Goal: Transaction & Acquisition: Purchase product/service

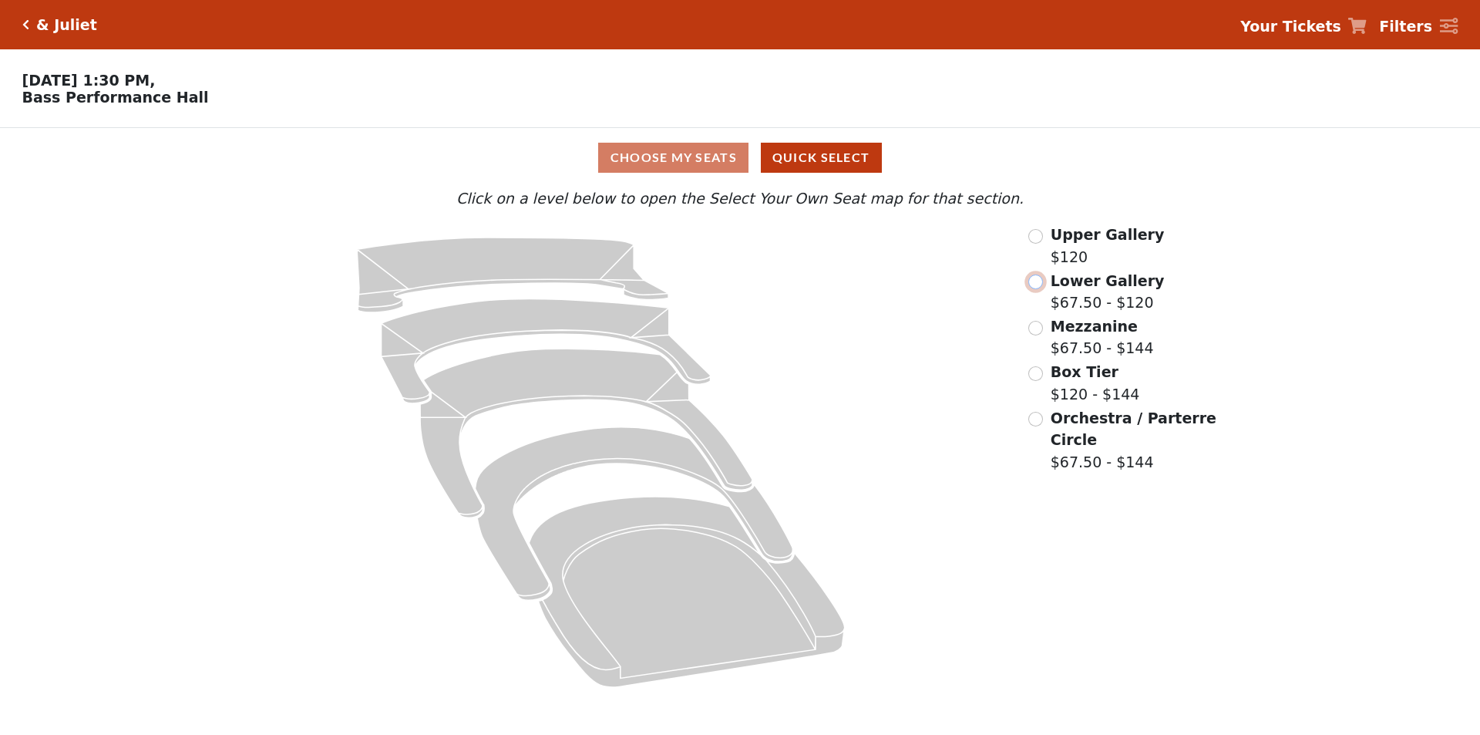
click at [1038, 288] on input "radio" at bounding box center [1035, 281] width 15 height 15
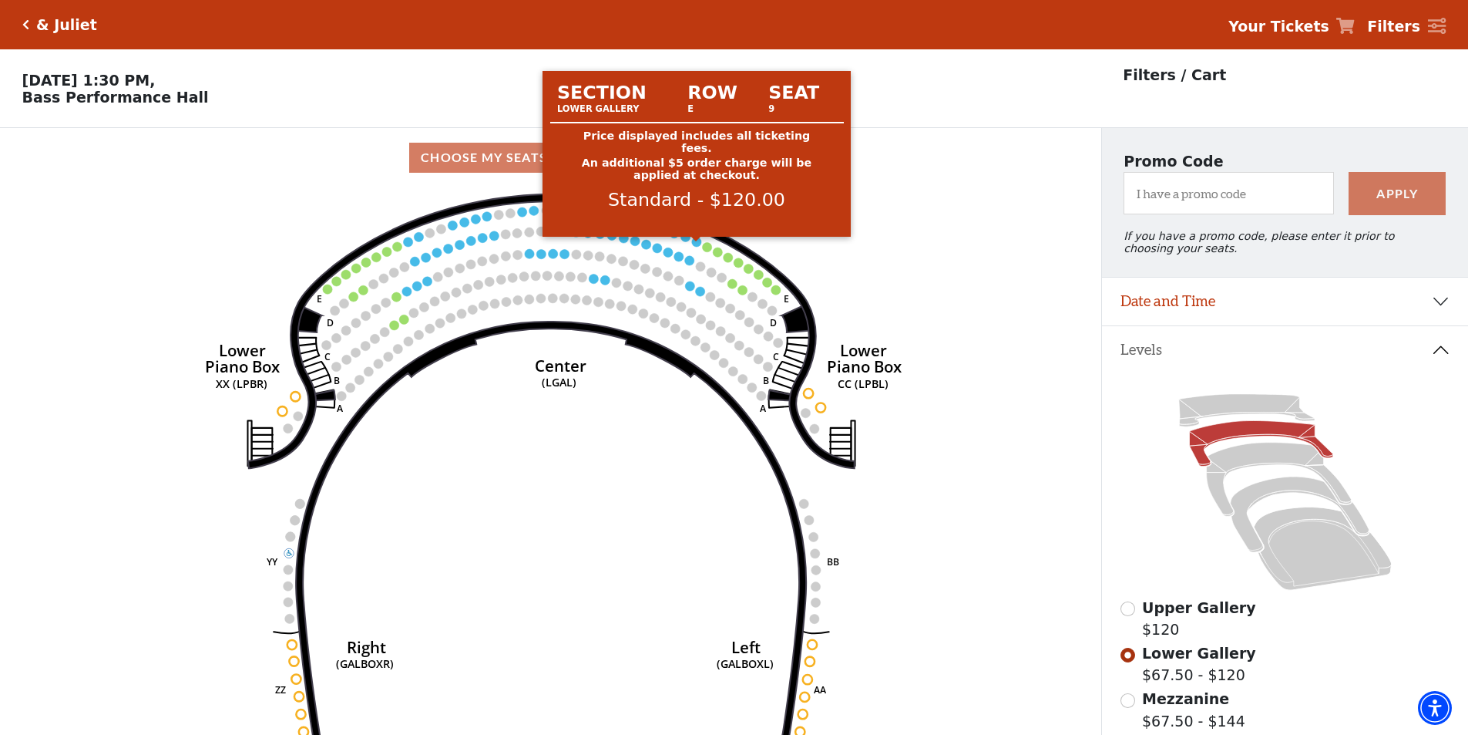
click at [697, 246] on circle at bounding box center [696, 241] width 9 height 9
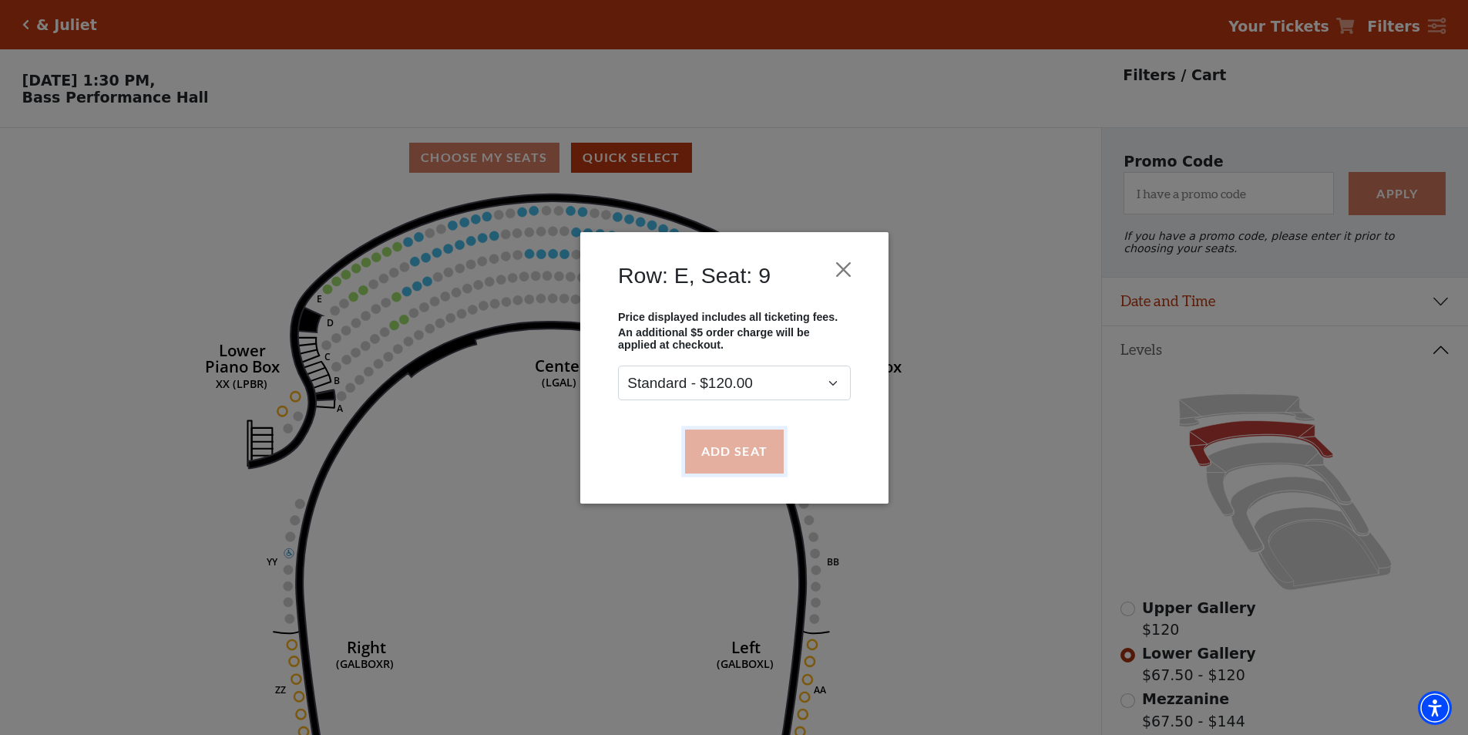
click at [723, 460] on button "Add Seat" at bounding box center [734, 450] width 99 height 43
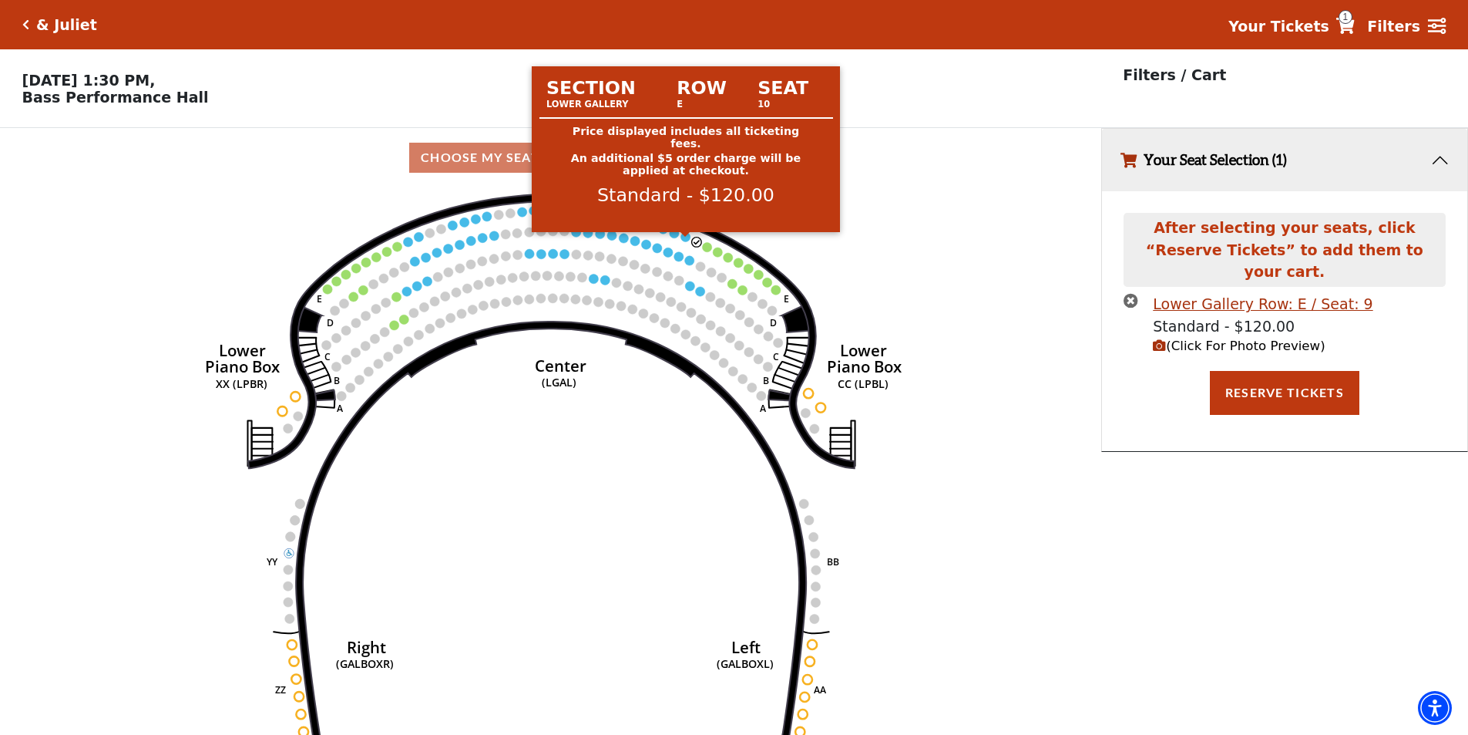
click at [684, 241] on circle at bounding box center [685, 236] width 9 height 9
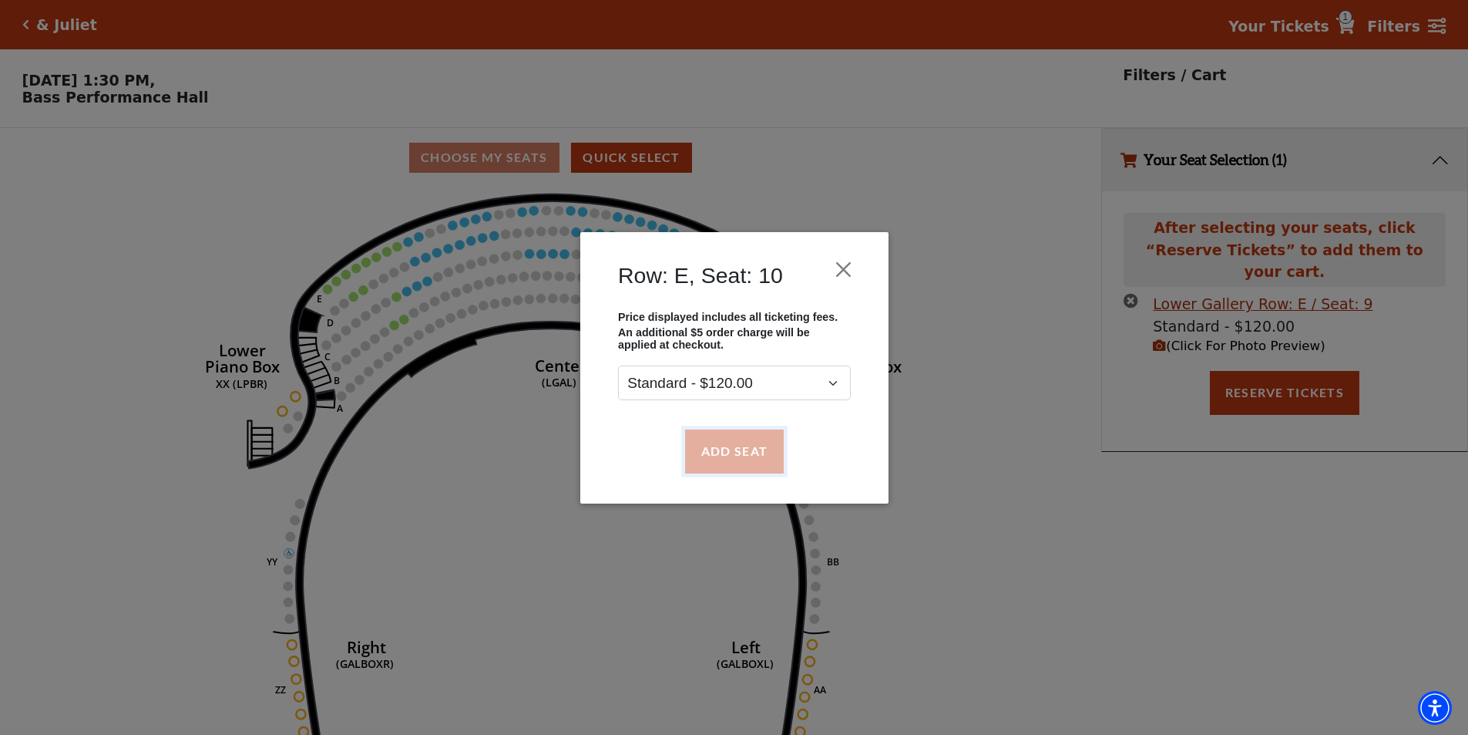
click at [730, 452] on button "Add Seat" at bounding box center [734, 450] width 99 height 43
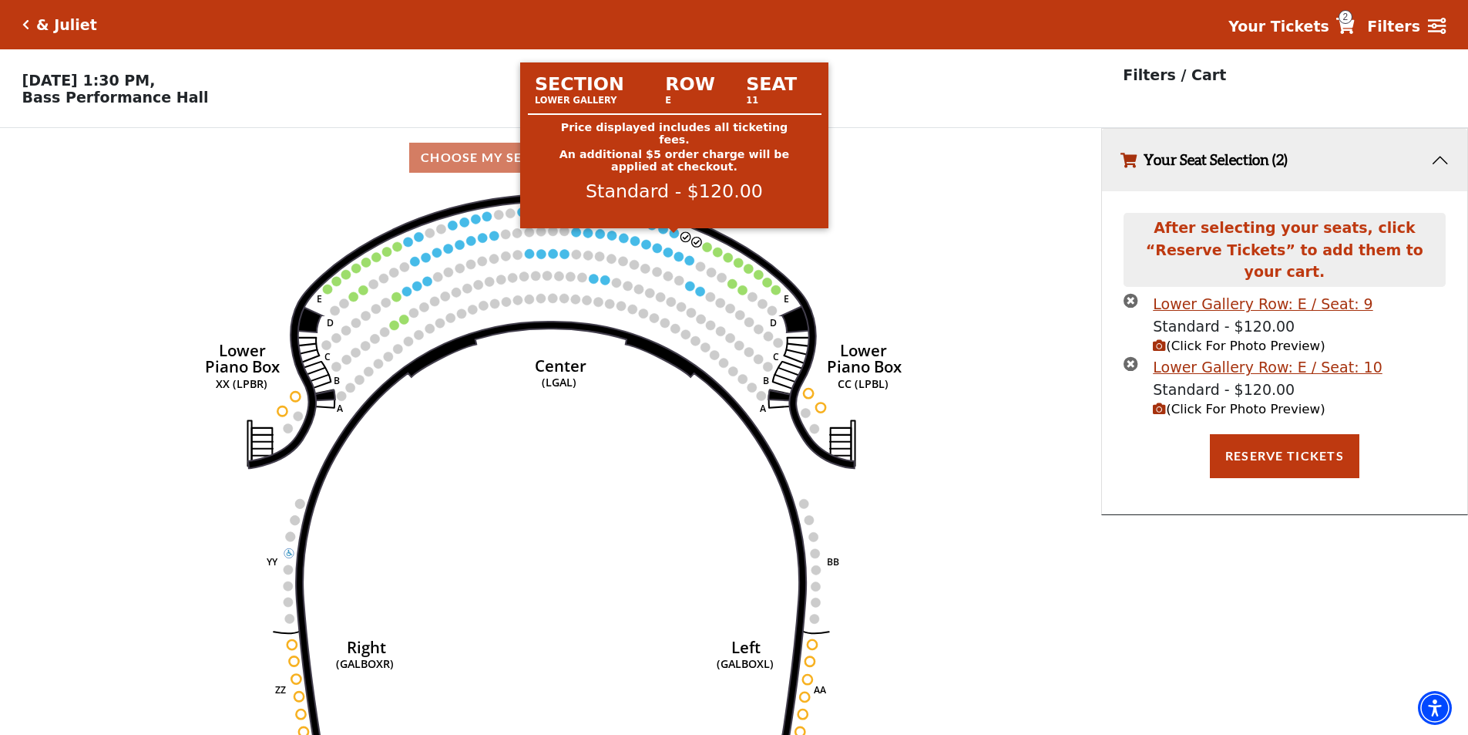
click at [676, 235] on circle at bounding box center [674, 232] width 9 height 9
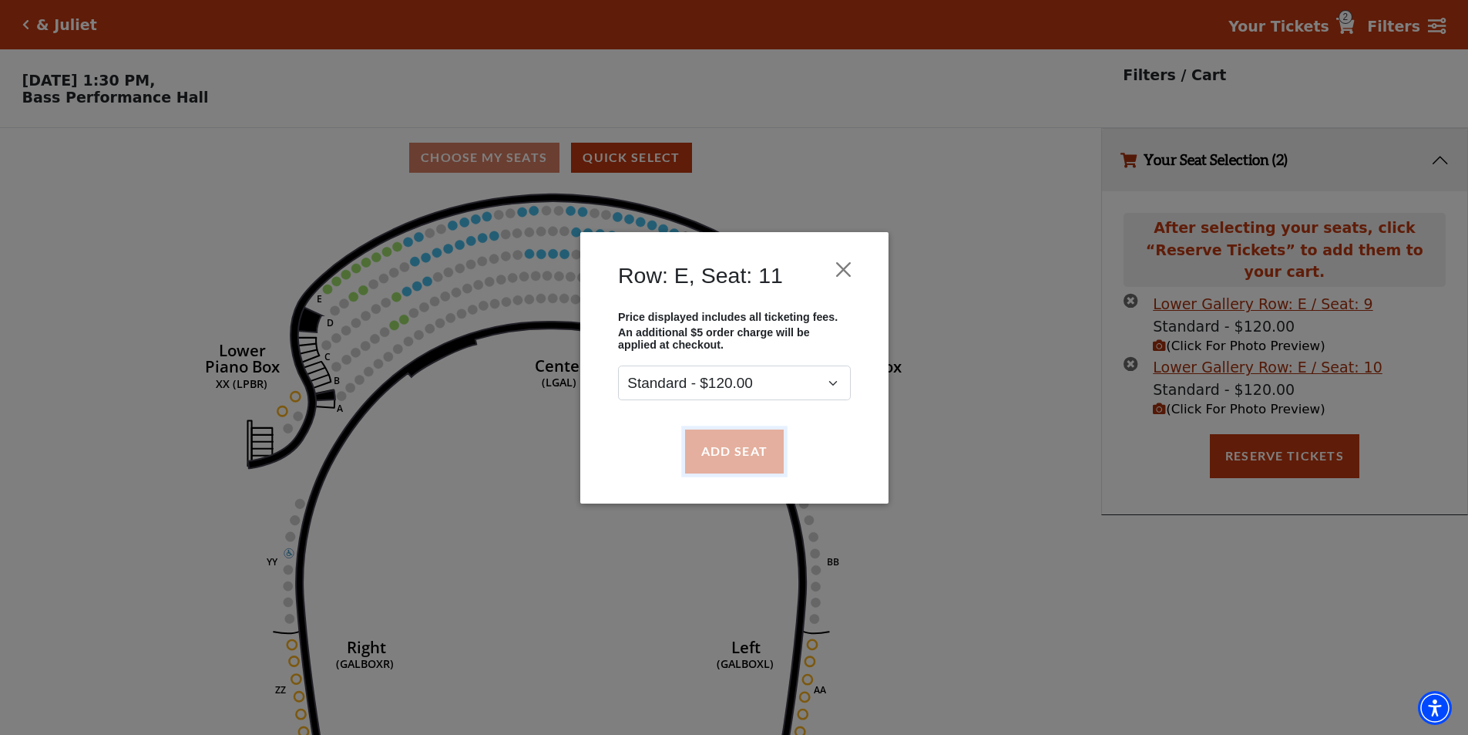
click at [718, 448] on button "Add Seat" at bounding box center [734, 450] width 99 height 43
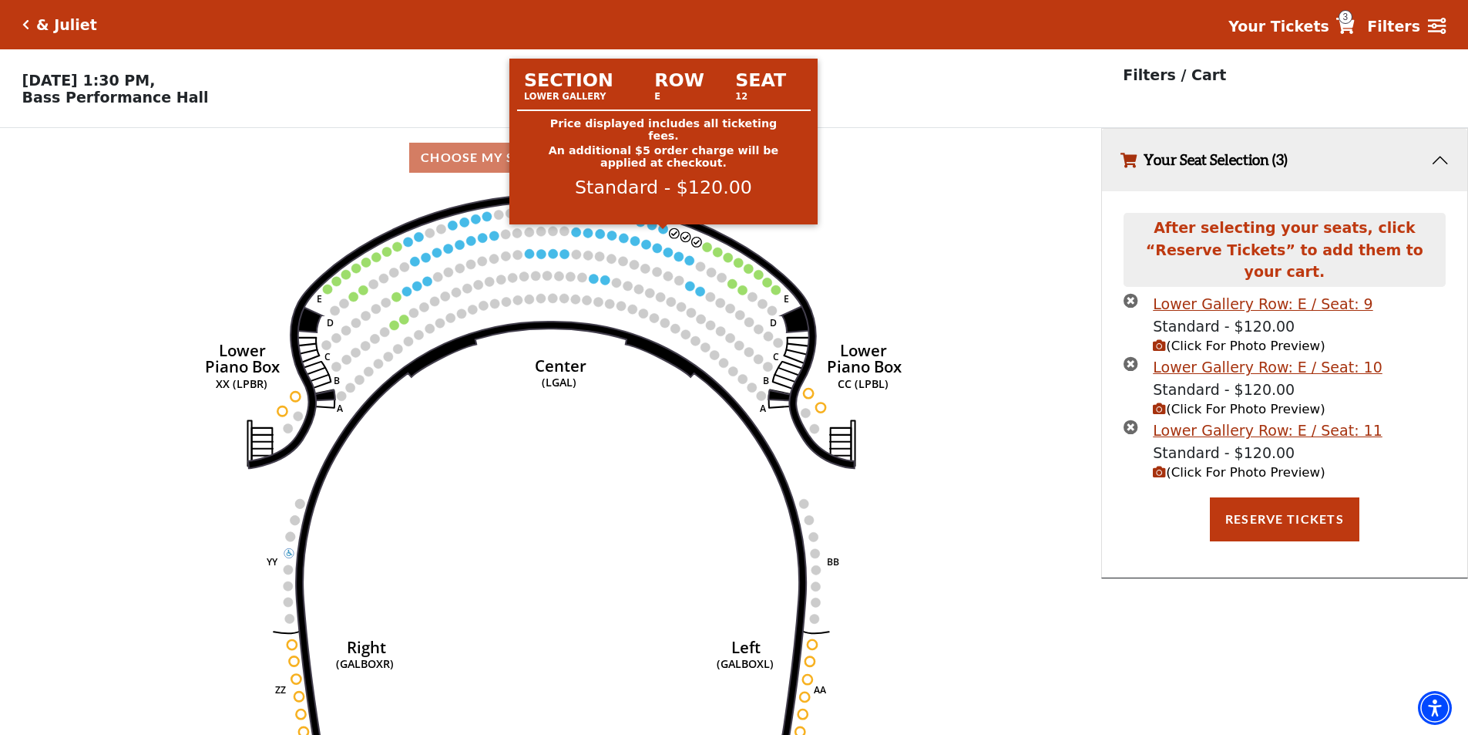
click at [661, 234] on use "Seat Selected" at bounding box center [663, 229] width 11 height 11
click at [667, 233] on circle at bounding box center [663, 228] width 9 height 9
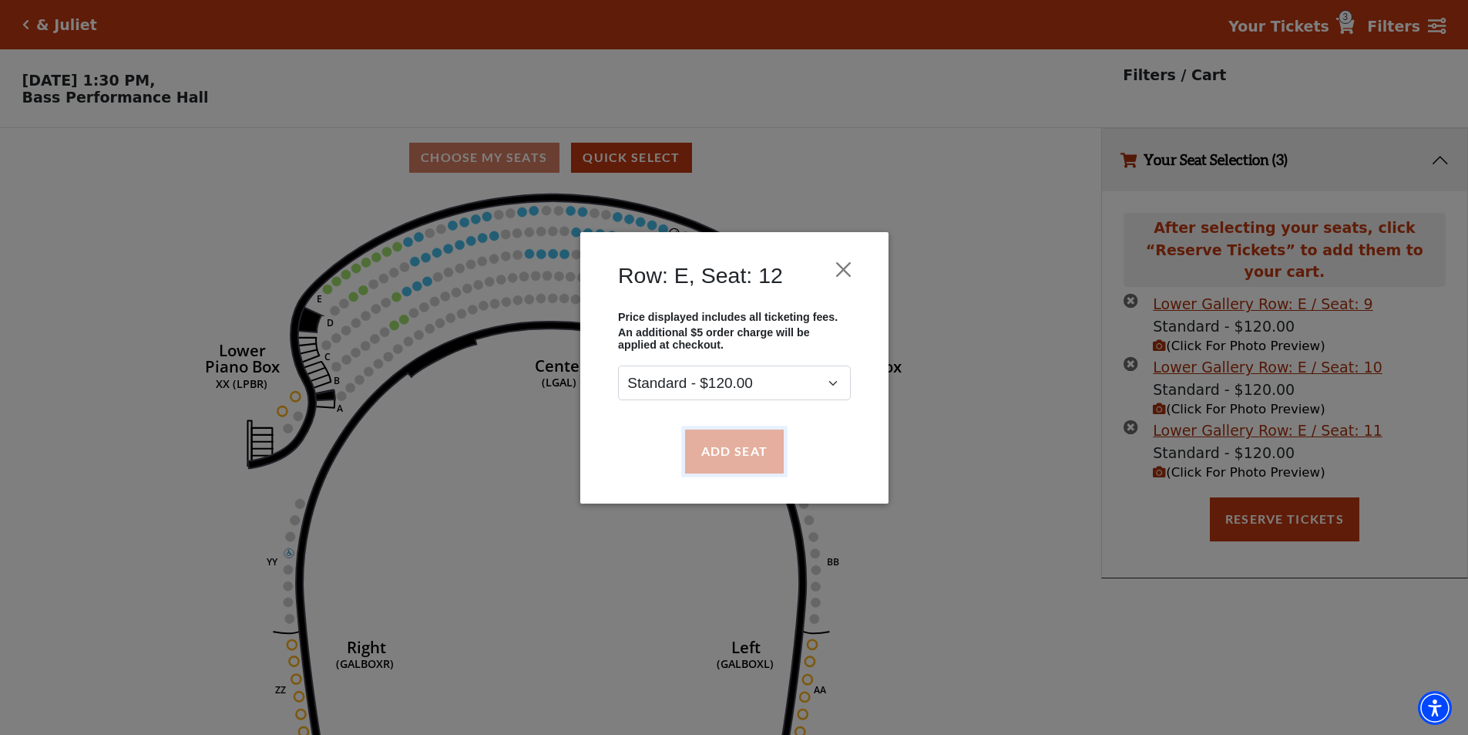
click at [722, 447] on button "Add Seat" at bounding box center [734, 450] width 99 height 43
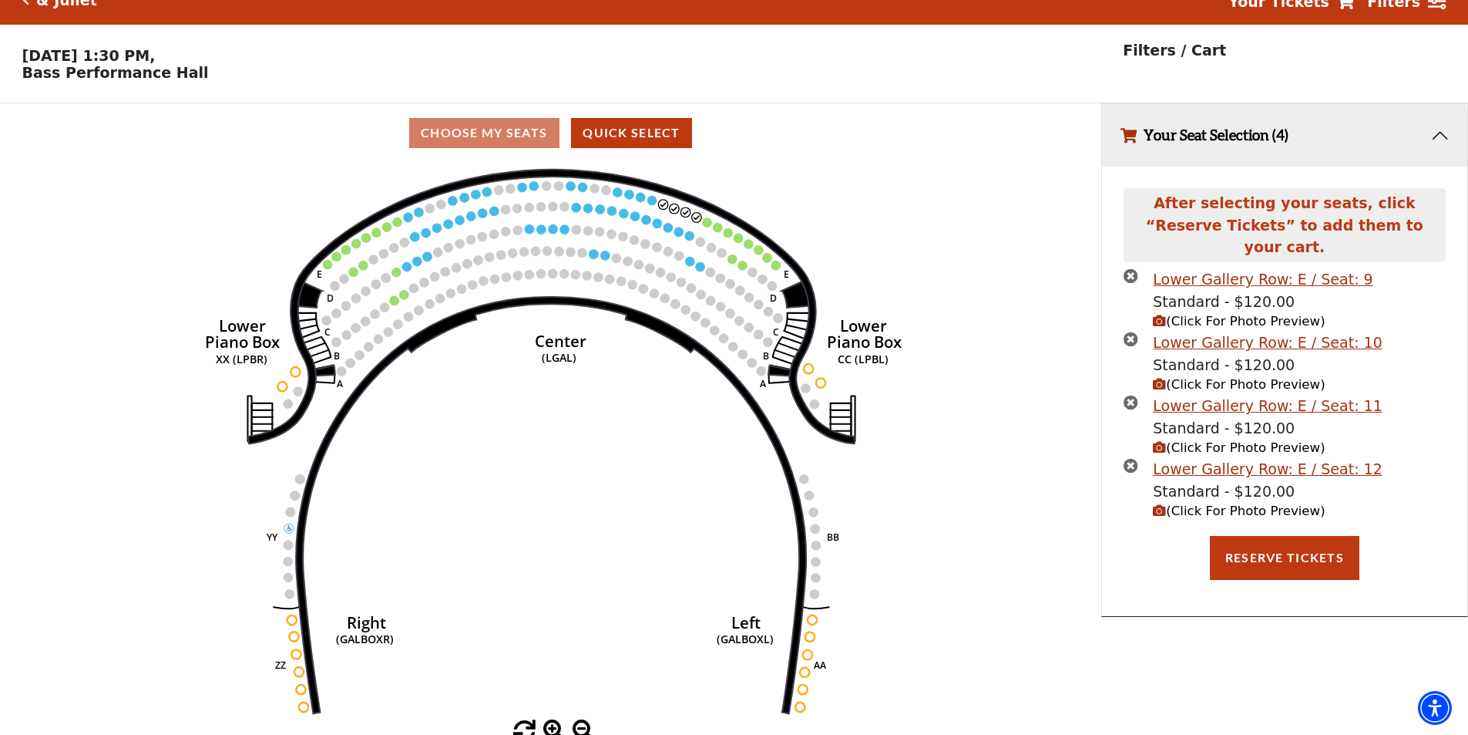
scroll to position [38, 0]
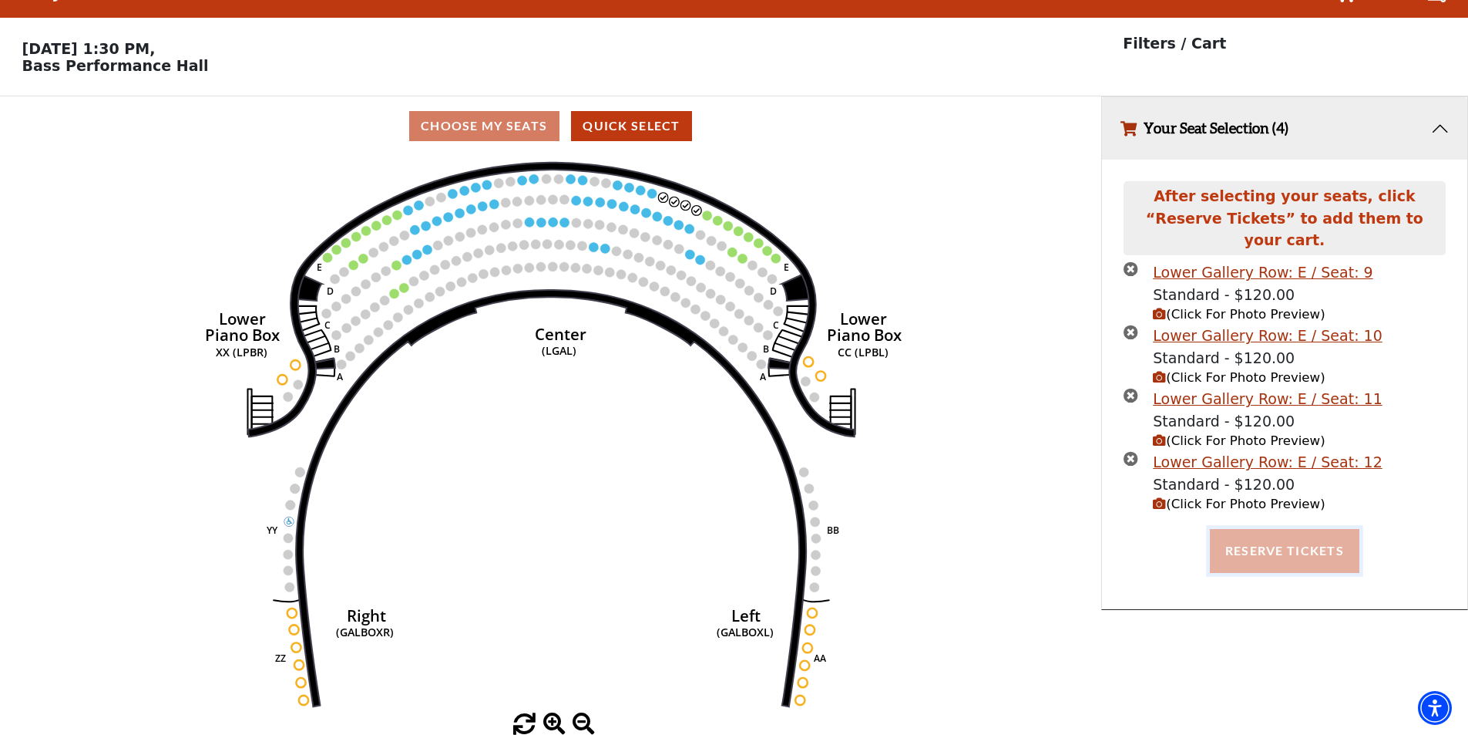
click at [1281, 535] on button "Reserve Tickets" at bounding box center [1285, 550] width 150 height 43
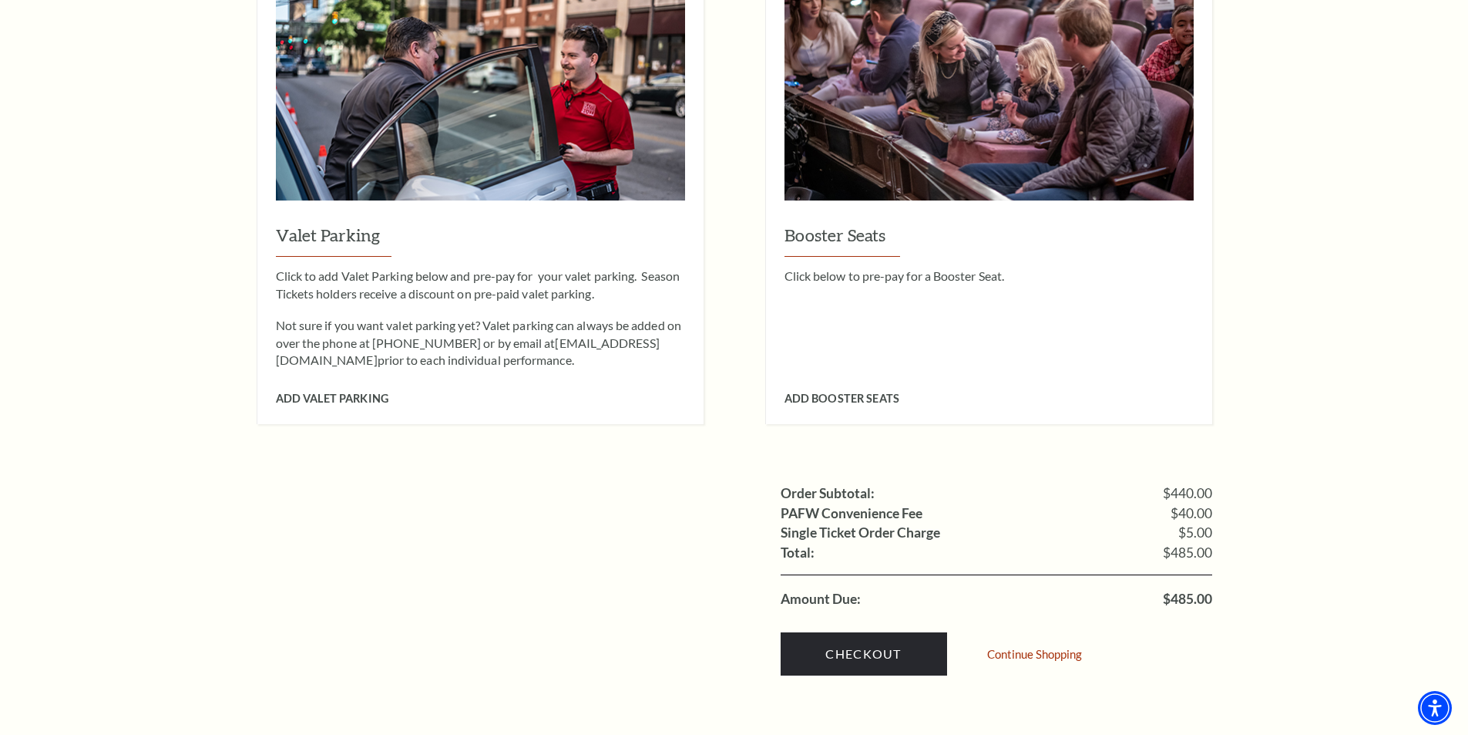
scroll to position [1542, 0]
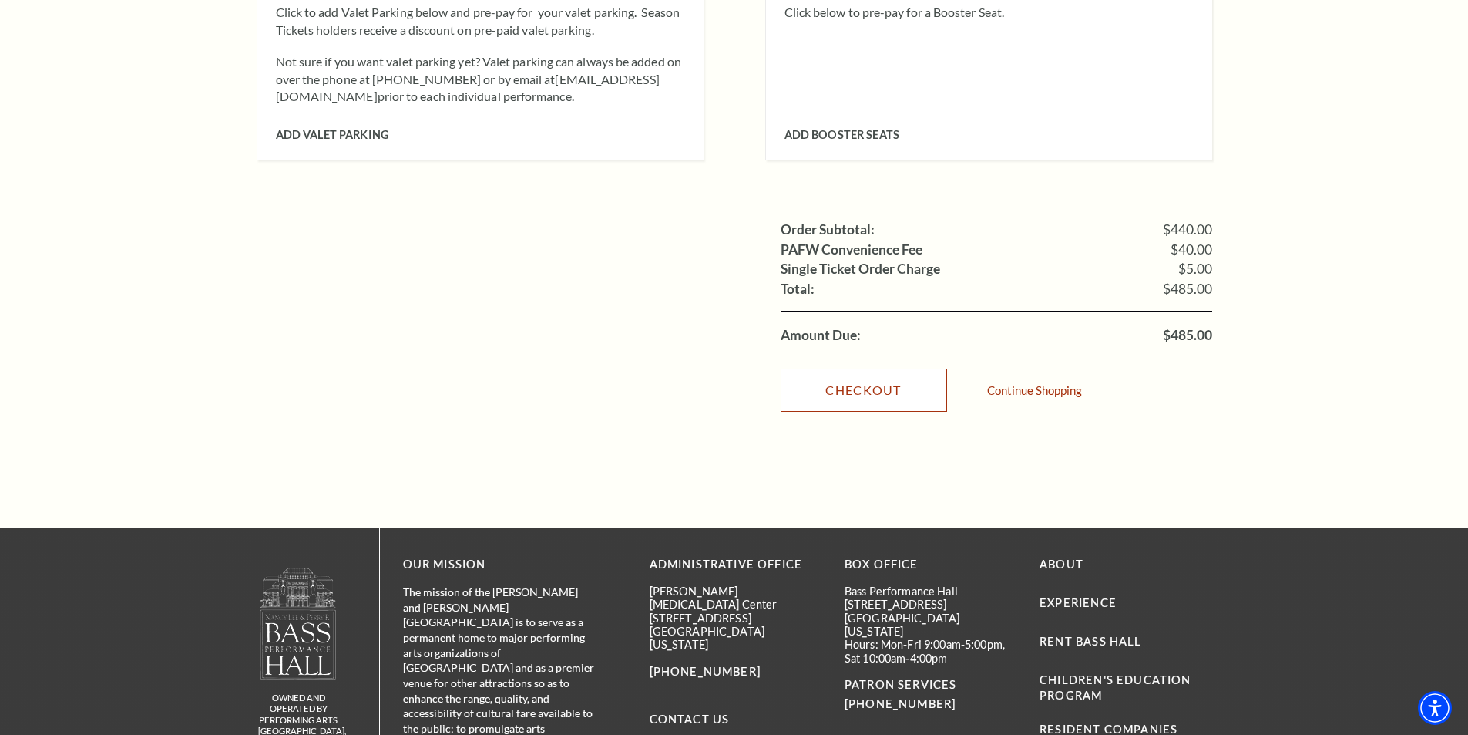
click at [845, 368] on link "Checkout" at bounding box center [864, 389] width 167 height 43
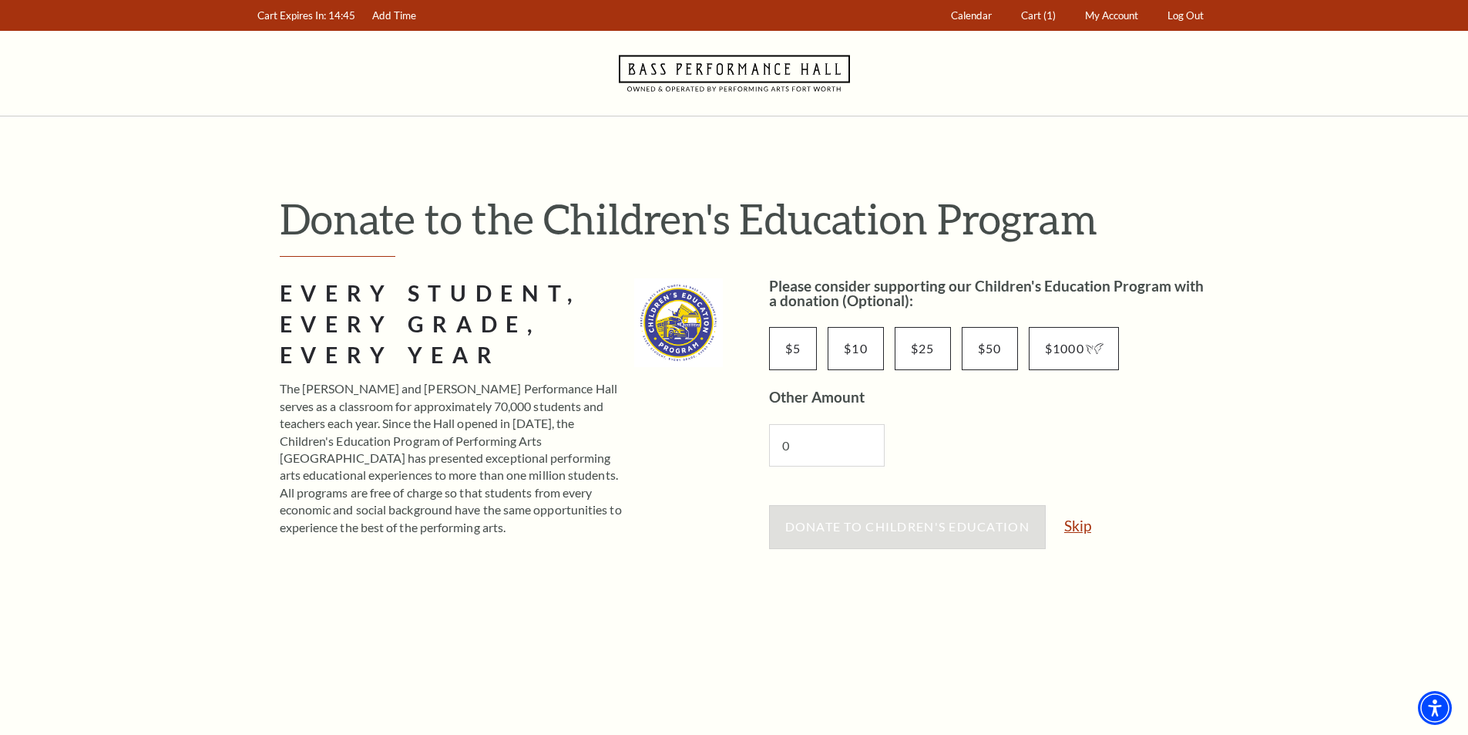
click at [1078, 525] on link "Skip" at bounding box center [1078, 525] width 27 height 15
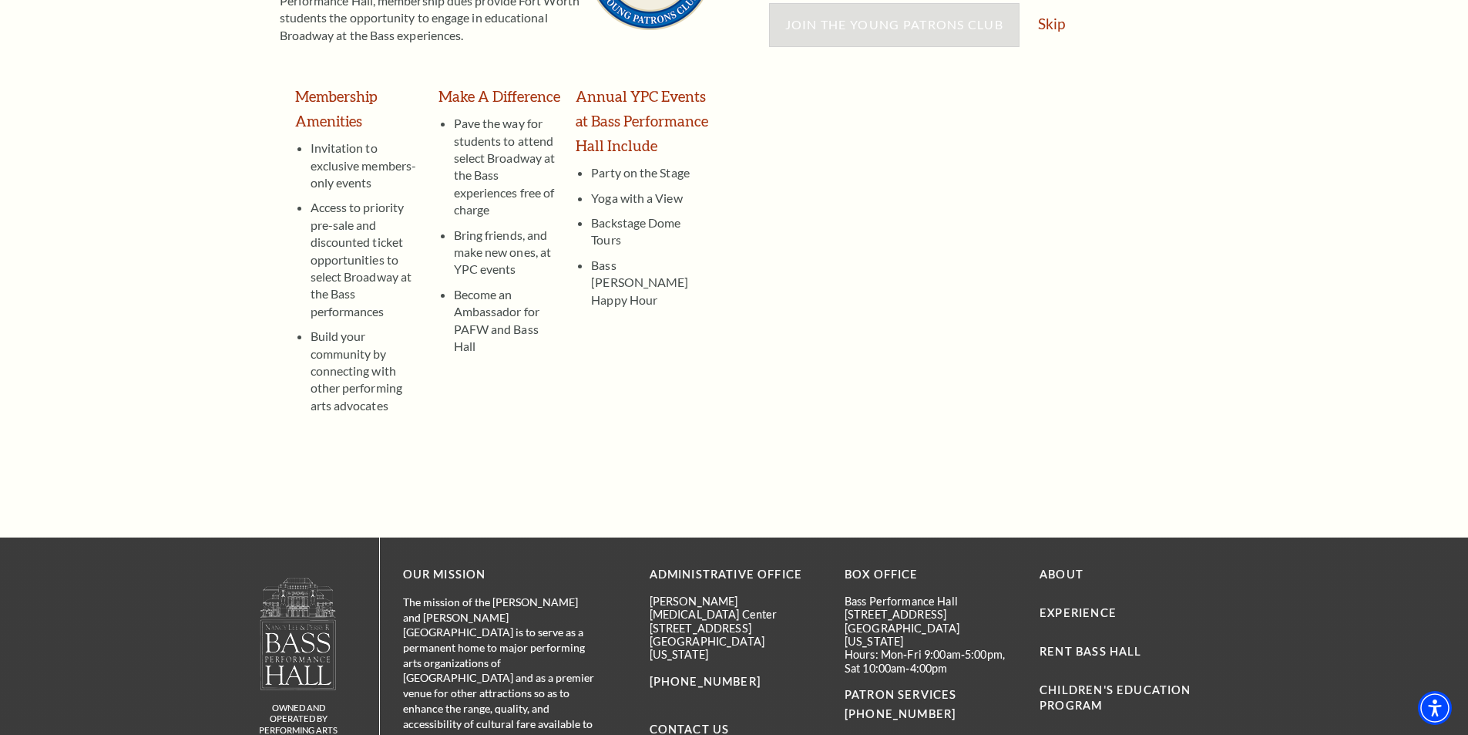
scroll to position [154, 0]
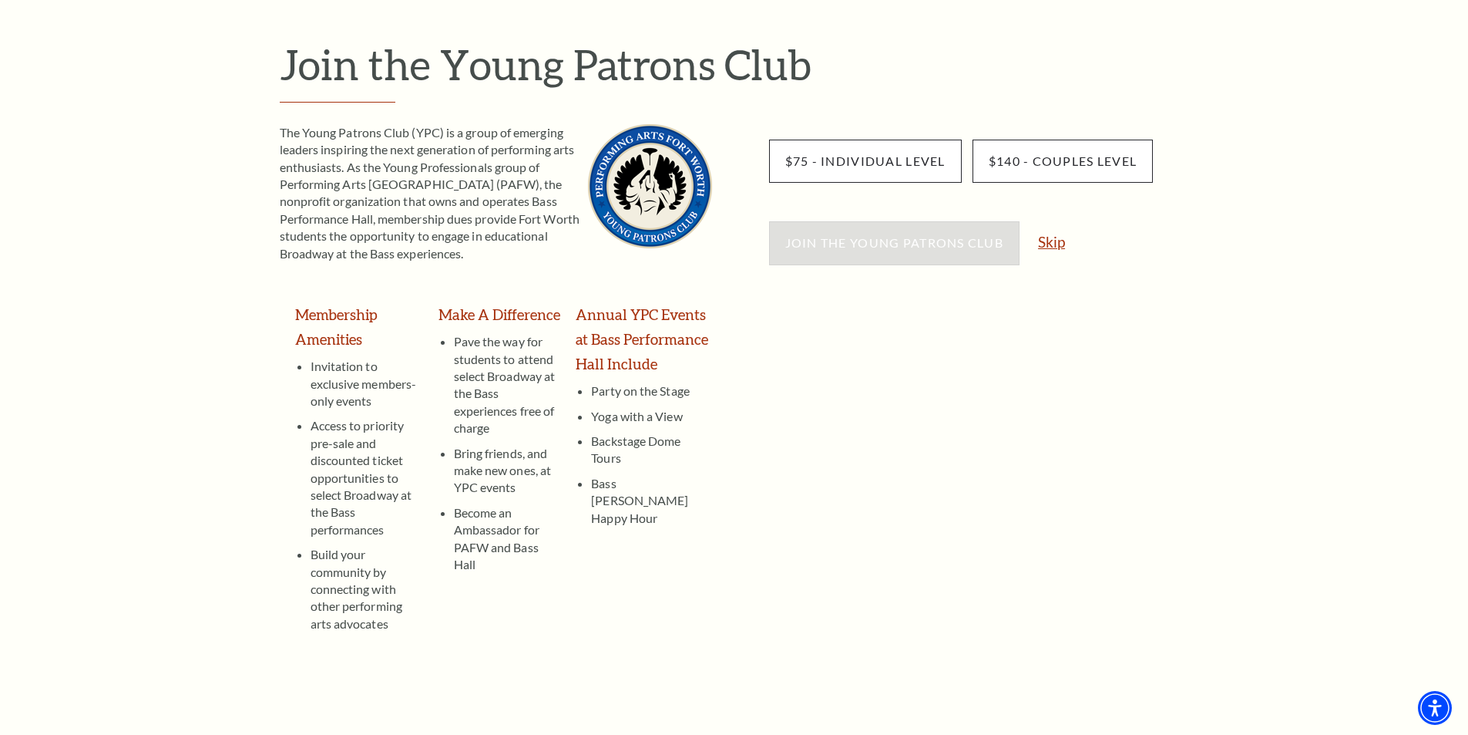
click at [1054, 242] on link "Skip" at bounding box center [1051, 241] width 27 height 15
